Goal: Task Accomplishment & Management: Manage account settings

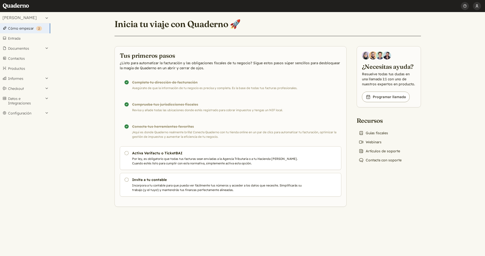
click at [476, 9] on button "[PERSON_NAME]" at bounding box center [477, 6] width 8 height 12
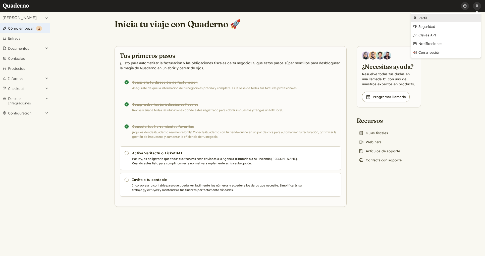
click at [459, 19] on link "Perfil" at bounding box center [446, 18] width 70 height 9
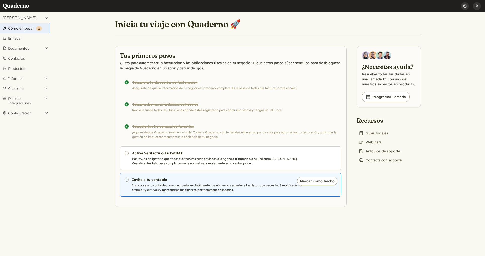
click at [189, 186] on p "Incorpora a tu contable para que pueda ver fácilmente tus números y acceder a l…" at bounding box center [217, 187] width 171 height 9
